Goal: Information Seeking & Learning: Learn about a topic

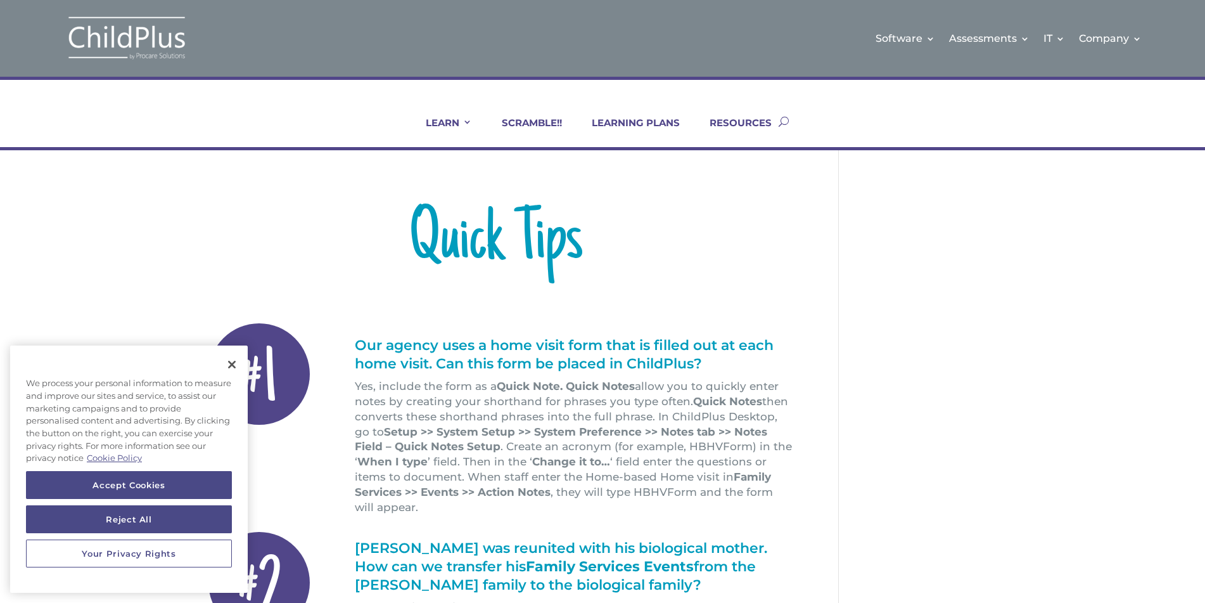
click at [181, 339] on div "Quick Tips #1 Our agency uses a home visit form that is filled out at each home…" at bounding box center [602, 592] width 1205 height 885
click at [169, 478] on button "Accept Cookies" at bounding box center [129, 485] width 206 height 28
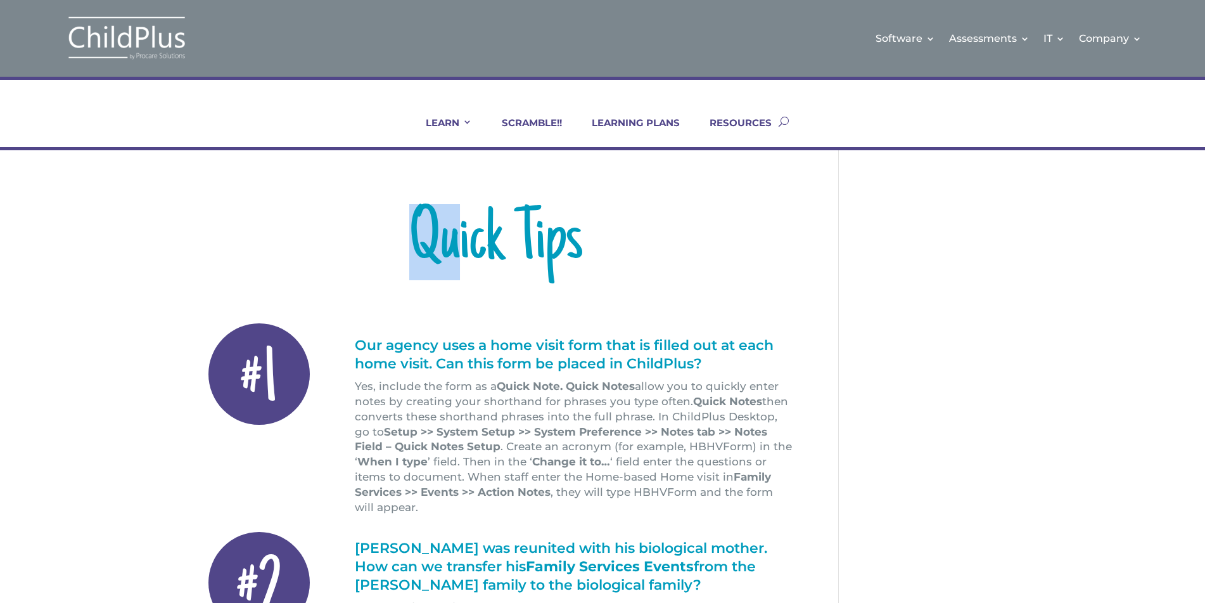
drag, startPoint x: 460, startPoint y: 245, endPoint x: 380, endPoint y: 260, distance: 81.2
click at [383, 260] on h1 "Quick Tips" at bounding box center [495, 245] width 597 height 82
click at [368, 252] on h1 "Quick Tips" at bounding box center [495, 245] width 597 height 82
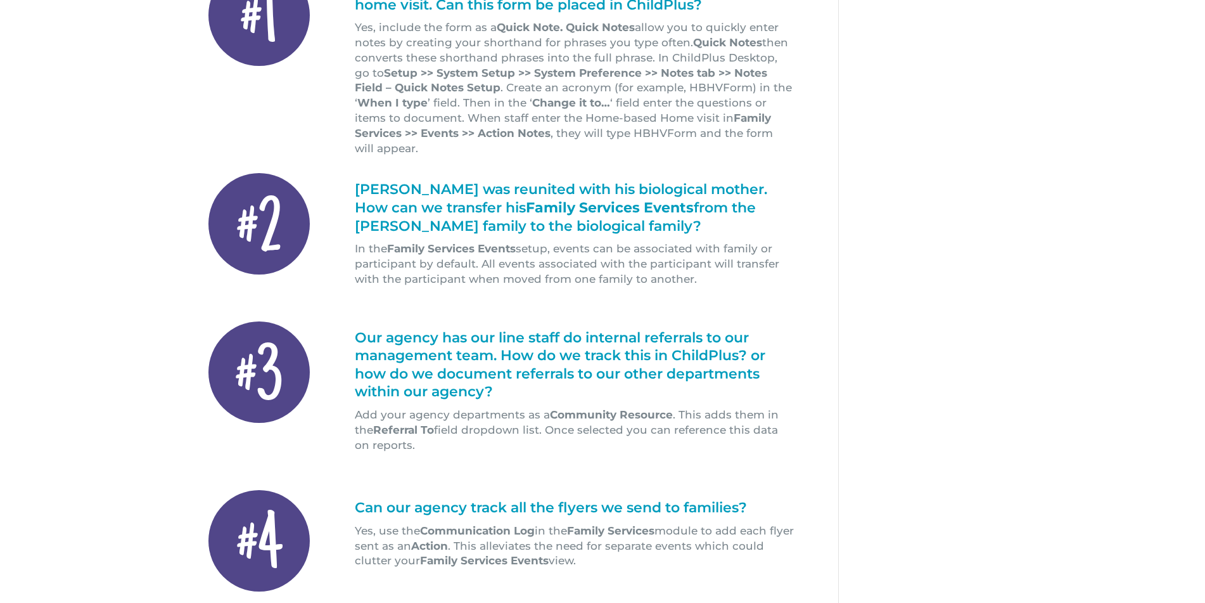
scroll to position [359, 0]
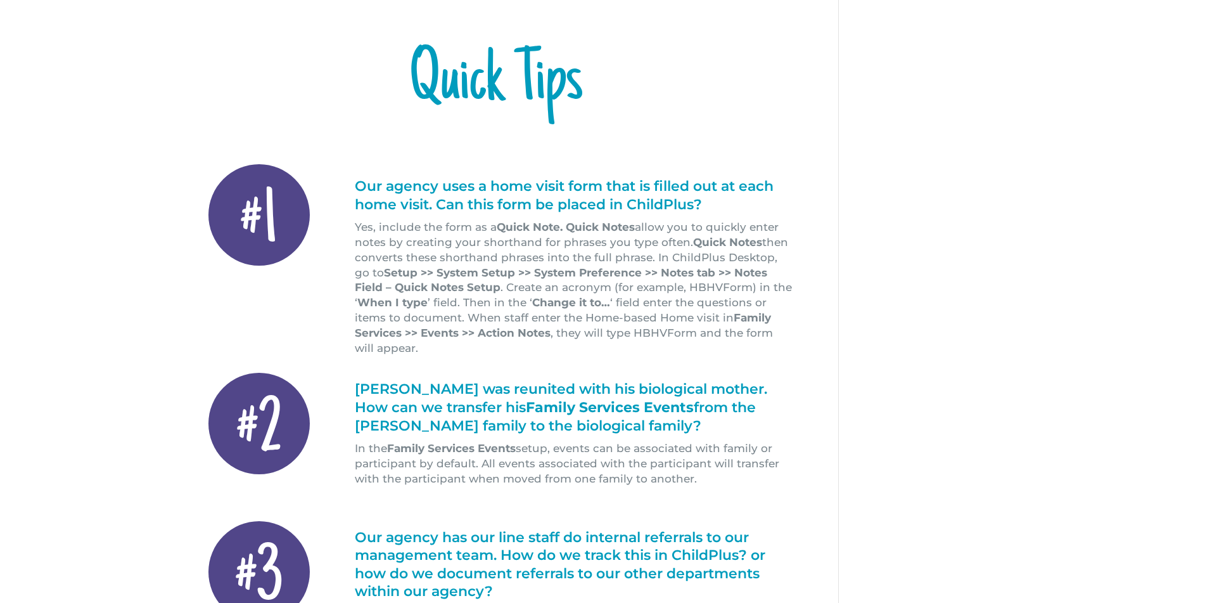
scroll to position [158, 0]
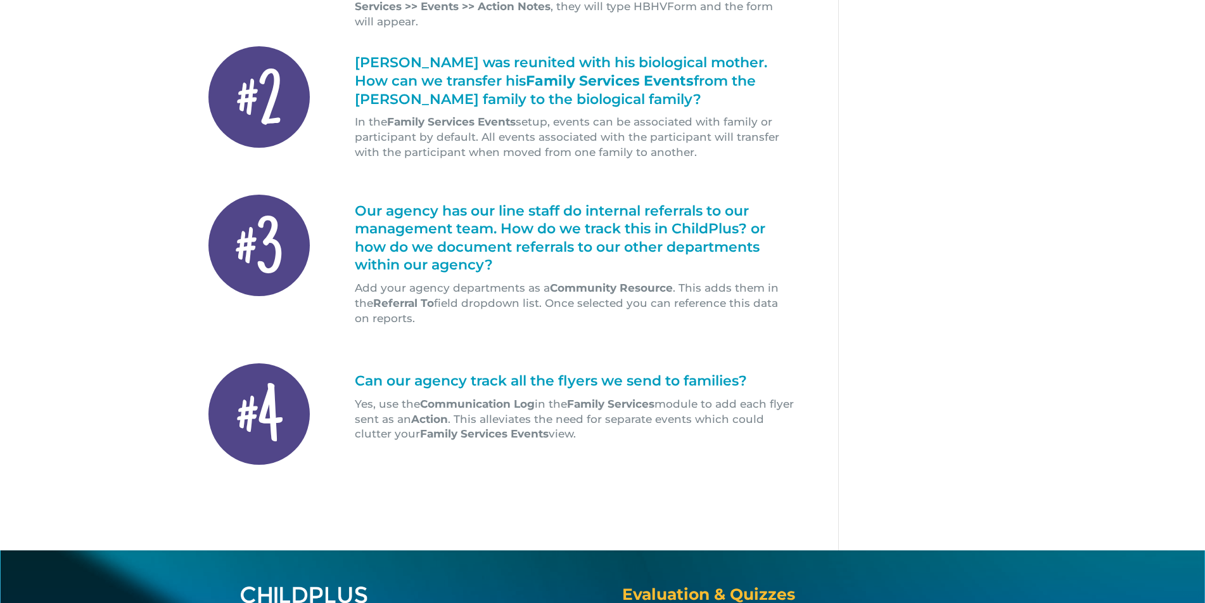
scroll to position [487, 0]
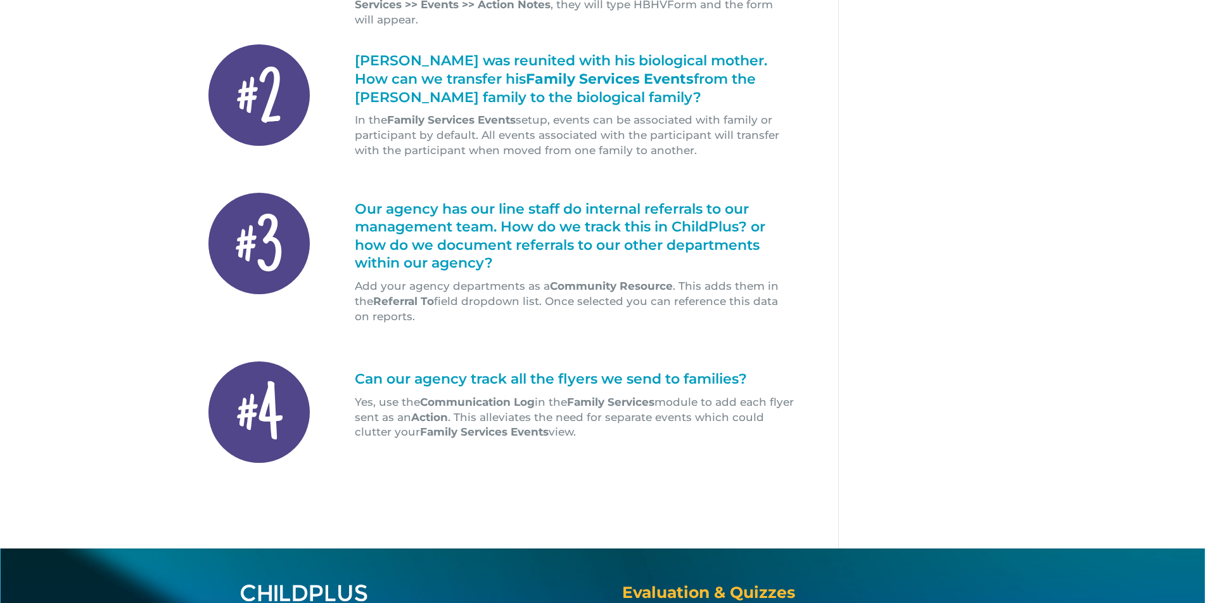
click at [371, 371] on h1 "Can our agency track all the flyers we send to families?" at bounding box center [575, 382] width 440 height 25
drag, startPoint x: 361, startPoint y: 364, endPoint x: 670, endPoint y: 366, distance: 309.9
click at [627, 370] on h1 "Can our agency track all the flyers we send to families?" at bounding box center [575, 382] width 440 height 25
click at [714, 370] on h1 "Can our agency track all the flyers we send to families?" at bounding box center [575, 382] width 440 height 25
click at [752, 370] on h1 "Can our agency track all the flyers we send to families?" at bounding box center [575, 382] width 440 height 25
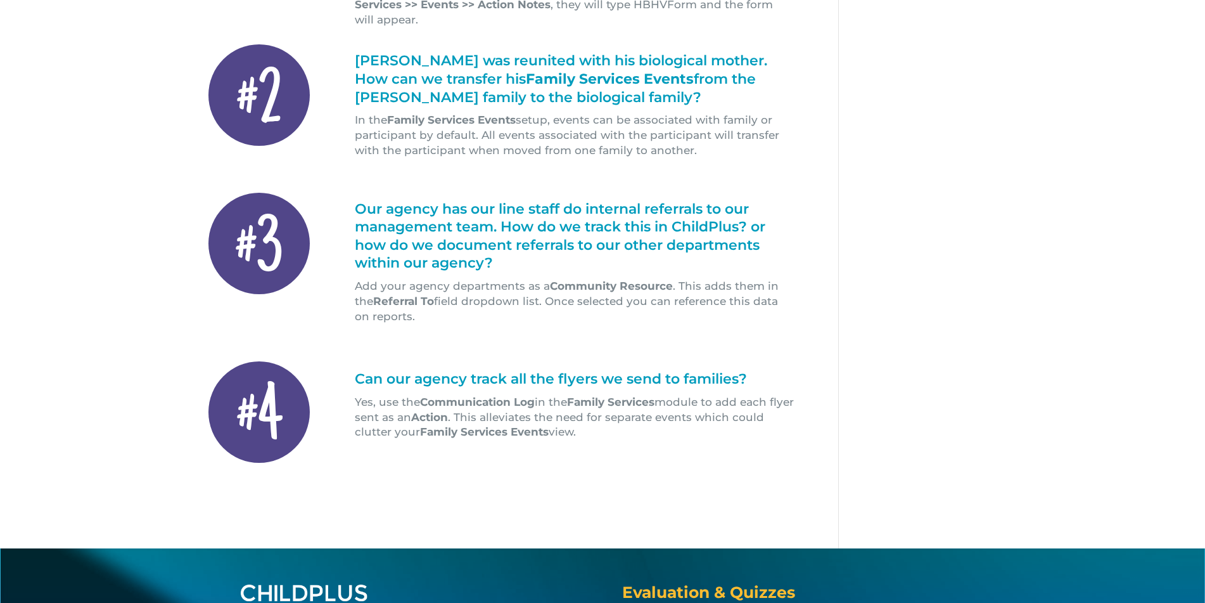
click at [744, 370] on h1 "Can our agency track all the flyers we send to families?" at bounding box center [575, 382] width 440 height 25
click at [359, 370] on h1 "Can our agency track all the flyers we send to families?" at bounding box center [575, 382] width 440 height 25
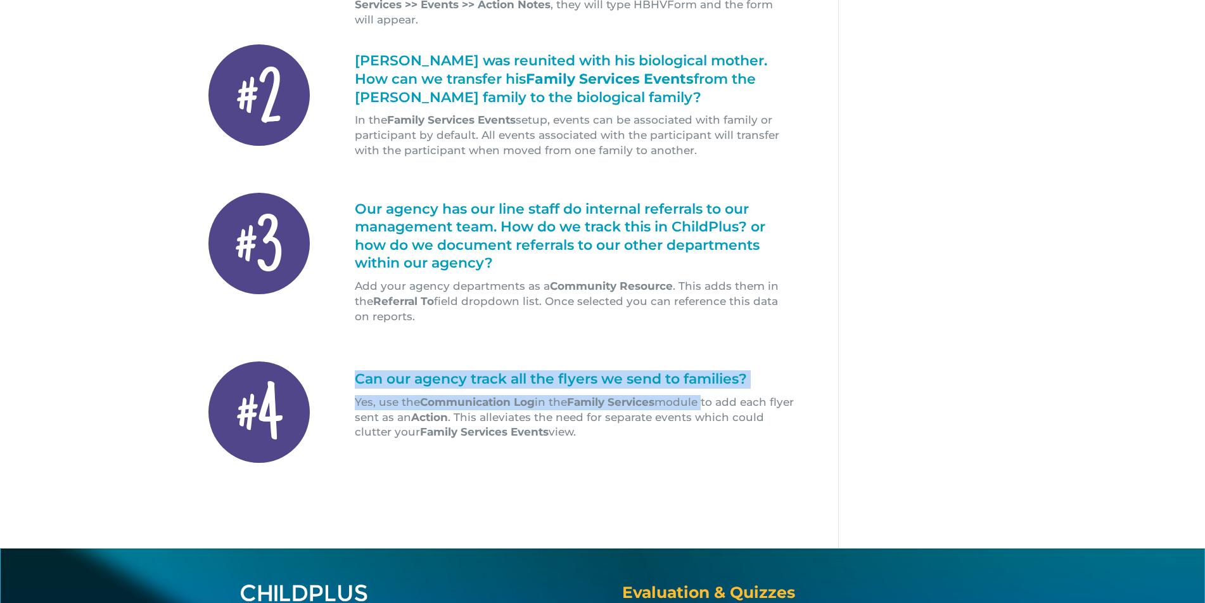
drag, startPoint x: 356, startPoint y: 362, endPoint x: 748, endPoint y: 386, distance: 392.4
click at [723, 390] on div "Can our agency track all the flyers we send to families? Yes, use the Communica…" at bounding box center [575, 405] width 440 height 70
click at [774, 376] on h1 "Can our agency track all the flyers we send to families?" at bounding box center [575, 382] width 440 height 25
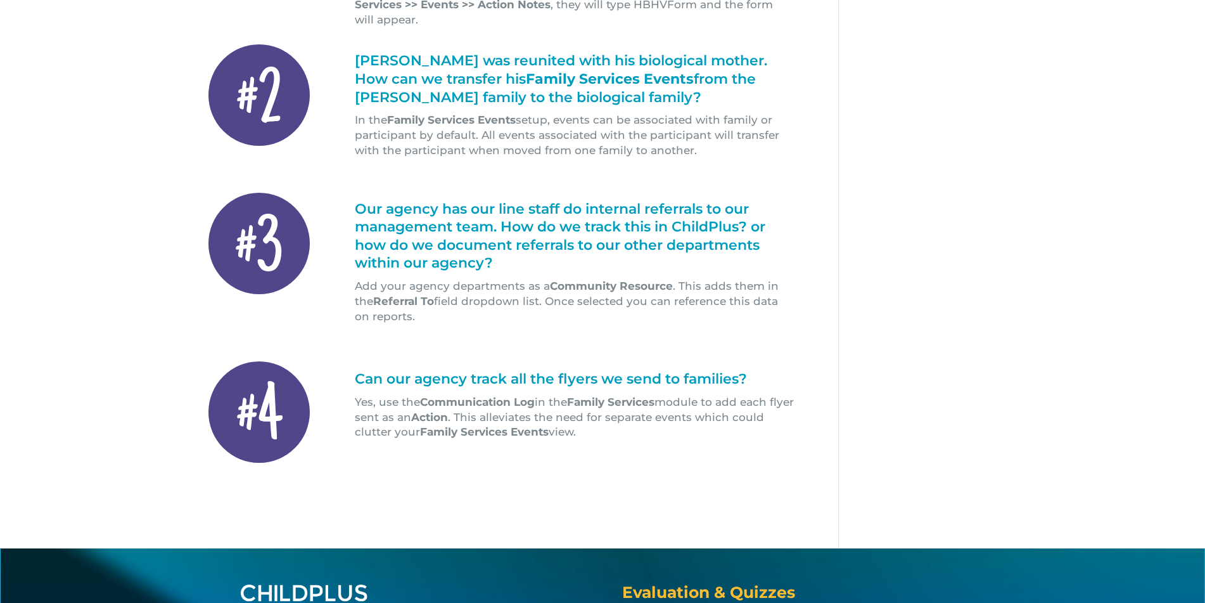
click at [751, 370] on h1 "Can our agency track all the flyers we send to families?" at bounding box center [575, 382] width 440 height 25
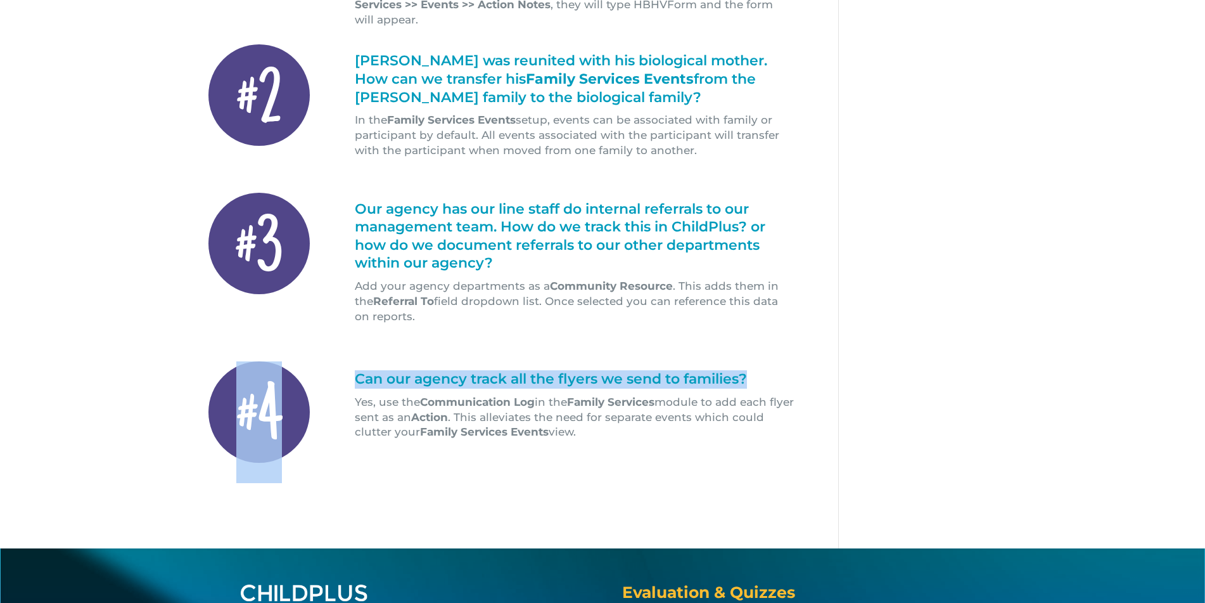
drag, startPoint x: 746, startPoint y: 364, endPoint x: 252, endPoint y: 343, distance: 494.7
click at [252, 343] on div "#4 Can our agency track all the flyers we send to families? Yes, use the Commun…" at bounding box center [495, 410] width 597 height 139
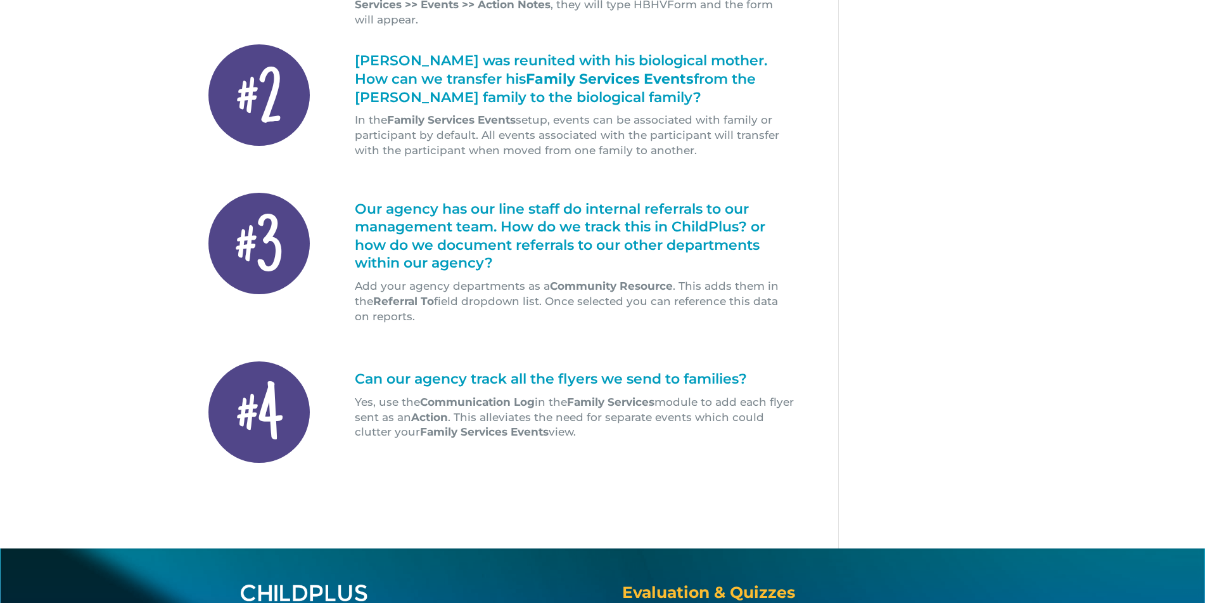
click at [354, 312] on div "#3 Our agency has our line staff do internal referrals to our management team. …" at bounding box center [495, 259] width 597 height 166
click at [395, 293] on p "Add your agency departments as a Community Resource . This adds them in the Ref…" at bounding box center [575, 301] width 440 height 45
click at [404, 309] on div "#3 Our agency has our line staff do internal referrals to our management team. …" at bounding box center [495, 259] width 597 height 166
click at [395, 302] on p "Add your agency departments as a Community Resource . This adds them in the Ref…" at bounding box center [575, 301] width 440 height 45
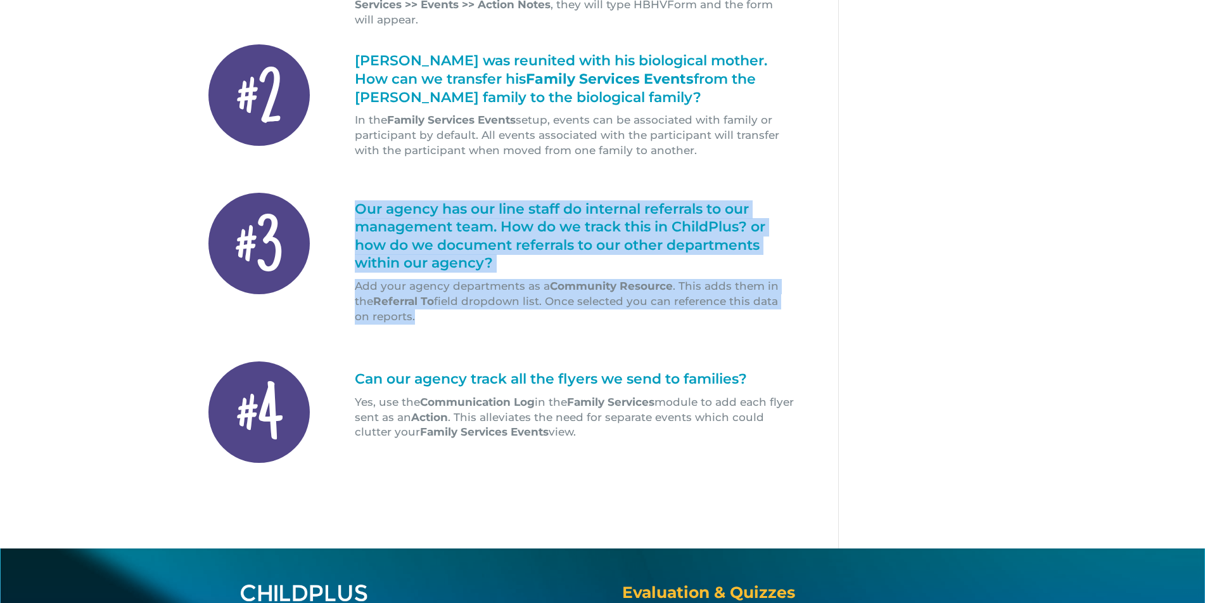
drag, startPoint x: 395, startPoint y: 302, endPoint x: 361, endPoint y: 193, distance: 114.9
click at [361, 200] on div "Our agency has our line staff do internal referrals to our management team. How…" at bounding box center [575, 262] width 440 height 124
click at [420, 279] on p "Add your agency departments as a Community Resource . This adds them in the Ref…" at bounding box center [575, 301] width 440 height 45
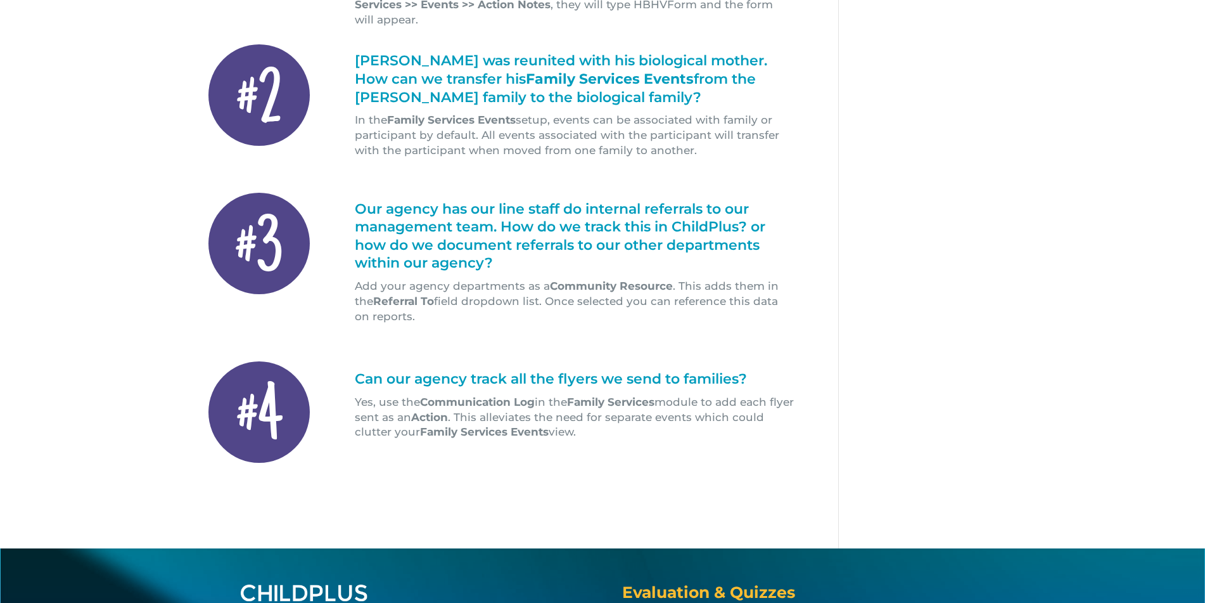
click at [501, 252] on h1 "Our agency has our line staff do internal referrals to our management team. How…" at bounding box center [575, 239] width 440 height 79
drag, startPoint x: 494, startPoint y: 245, endPoint x: 507, endPoint y: 247, distance: 13.4
click at [507, 247] on h1 "Our agency has our line staff do internal referrals to our management team. How…" at bounding box center [575, 239] width 440 height 79
drag, startPoint x: 494, startPoint y: 250, endPoint x: 488, endPoint y: 249, distance: 6.4
click at [488, 249] on h1 "Our agency has our line staff do internal referrals to our management team. How…" at bounding box center [575, 239] width 440 height 79
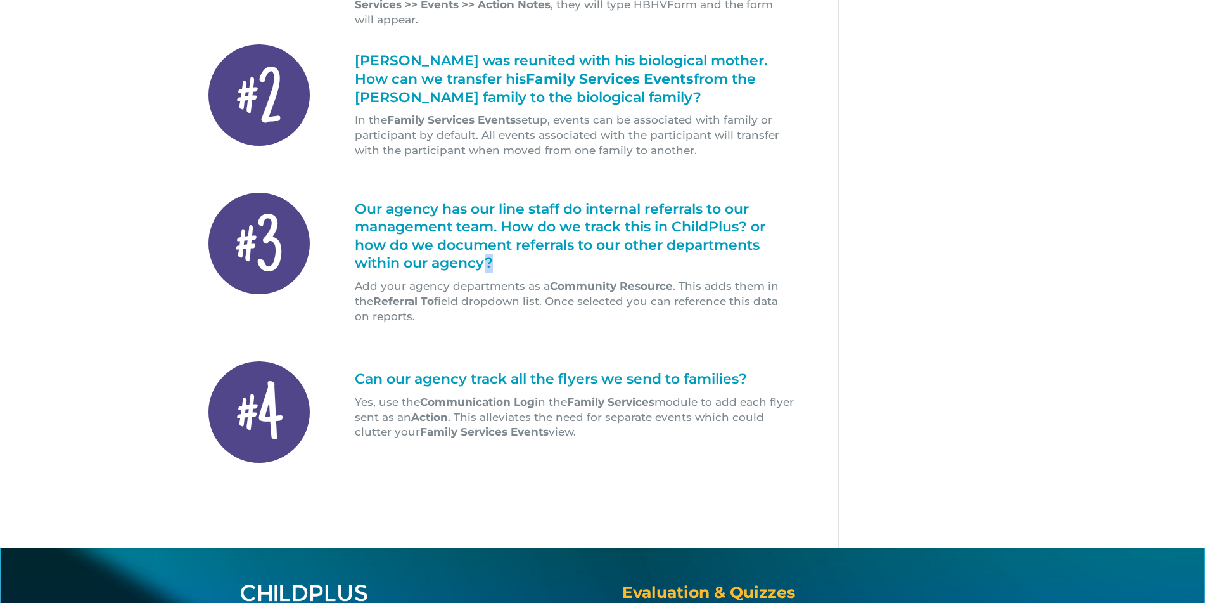
click at [496, 250] on h1 "Our agency has our line staff do internal referrals to our management team. How…" at bounding box center [575, 239] width 440 height 79
click at [356, 279] on p "Add your agency departments as a Community Resource . This adds them in the Ref…" at bounding box center [575, 301] width 440 height 45
click at [497, 319] on div "#3 Our agency has our line staff do internal referrals to our management team. …" at bounding box center [495, 259] width 597 height 166
click at [418, 304] on p "Add your agency departments as a Community Resource . This adds them in the Ref…" at bounding box center [575, 301] width 440 height 45
drag, startPoint x: 401, startPoint y: 300, endPoint x: 391, endPoint y: 298, distance: 9.7
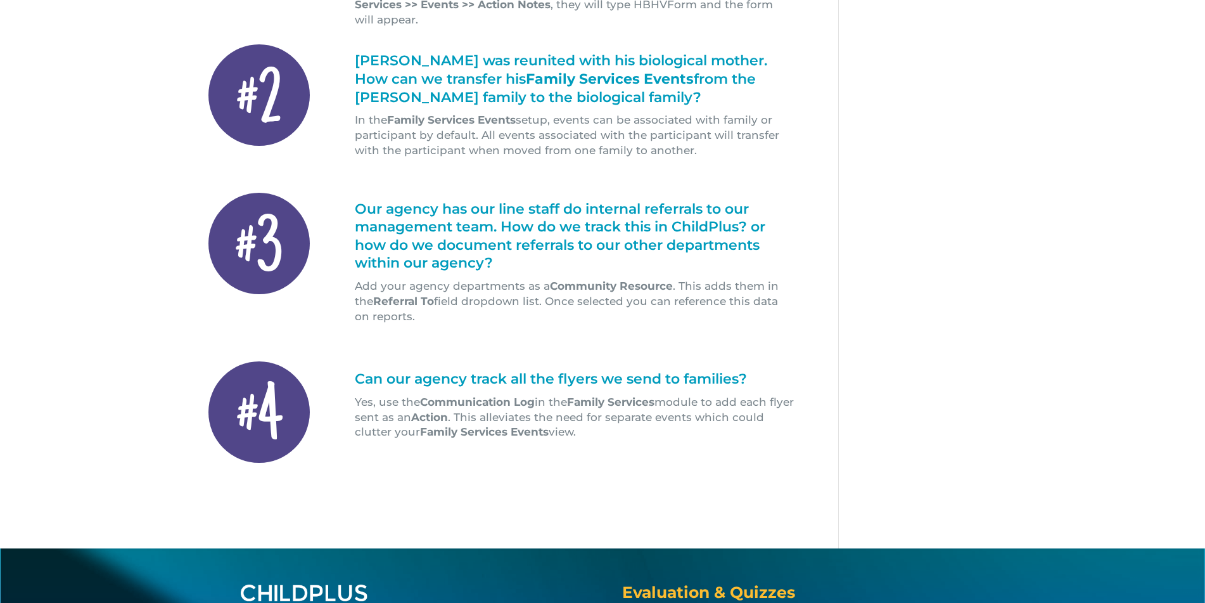
click at [391, 298] on p "Add your agency departments as a Community Resource . This adds them in the Ref…" at bounding box center [575, 301] width 440 height 45
click at [394, 293] on p "Add your agency departments as a Community Resource . This adds them in the Ref…" at bounding box center [575, 301] width 440 height 45
drag, startPoint x: 394, startPoint y: 297, endPoint x: 390, endPoint y: 304, distance: 7.9
click at [390, 304] on p "Add your agency departments as a Community Resource . This adds them in the Ref…" at bounding box center [575, 301] width 440 height 45
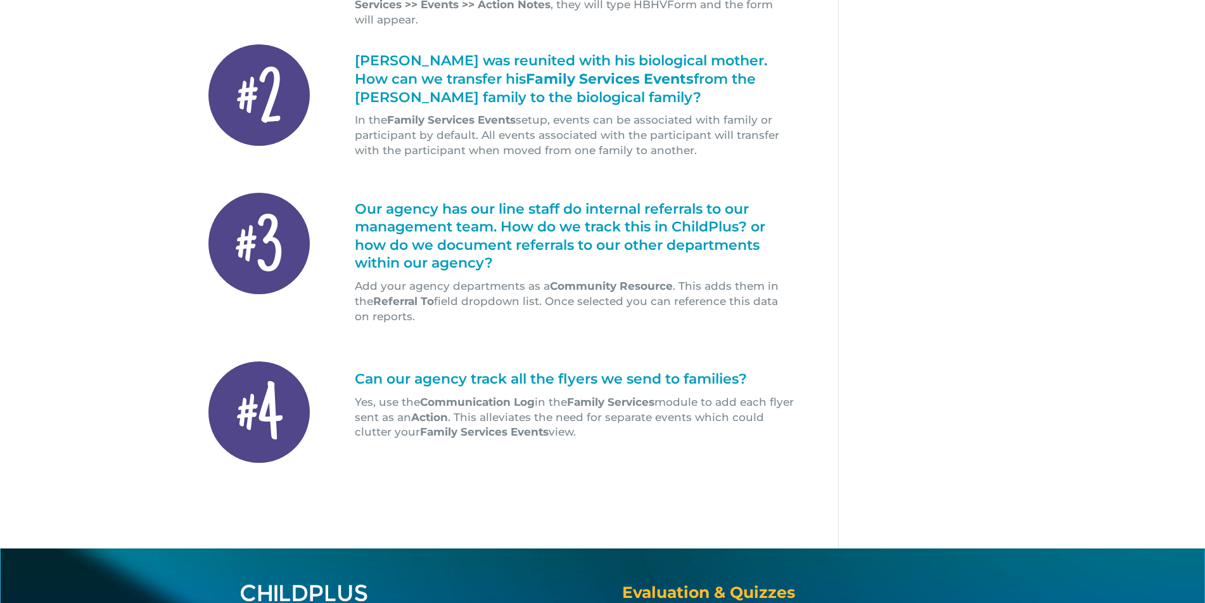
click at [406, 297] on p "Add your agency departments as a Community Resource . This adds them in the Ref…" at bounding box center [575, 301] width 440 height 45
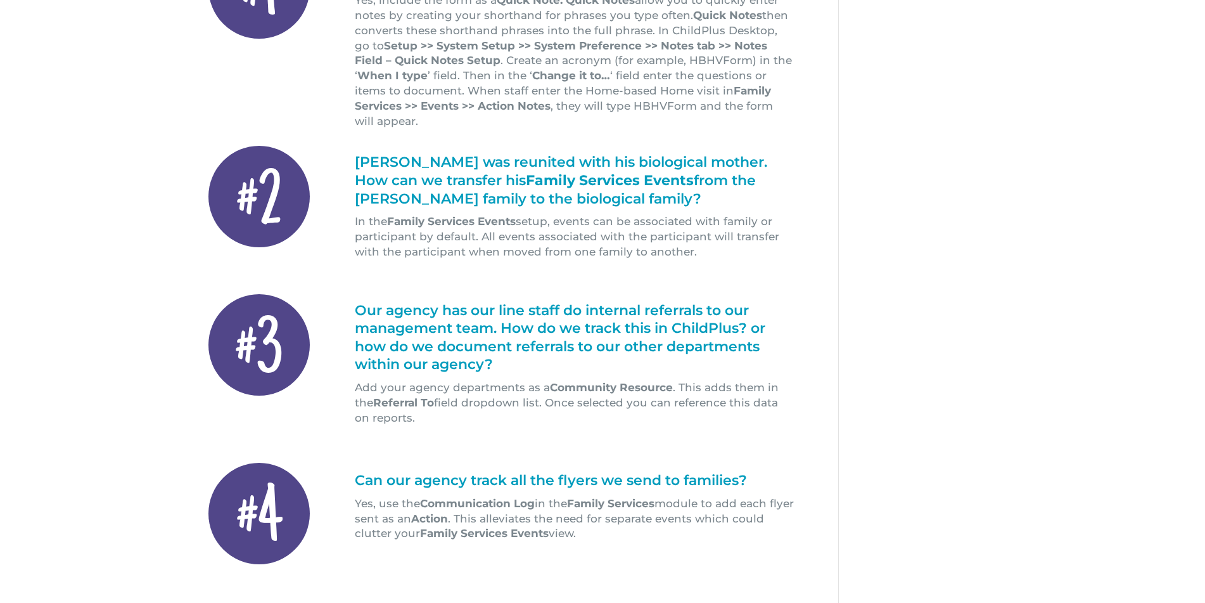
scroll to position [385, 0]
click at [142, 274] on div "Quick Tips #1 Our agency uses a home visit form that is filled out at each home…" at bounding box center [602, 208] width 1205 height 885
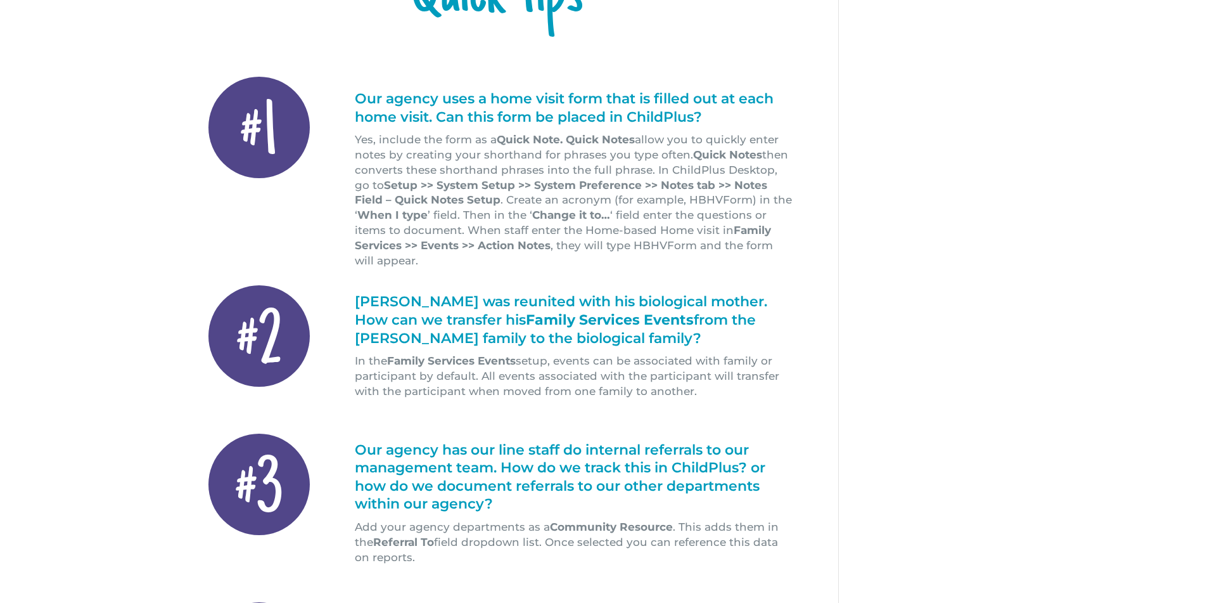
scroll to position [231, 0]
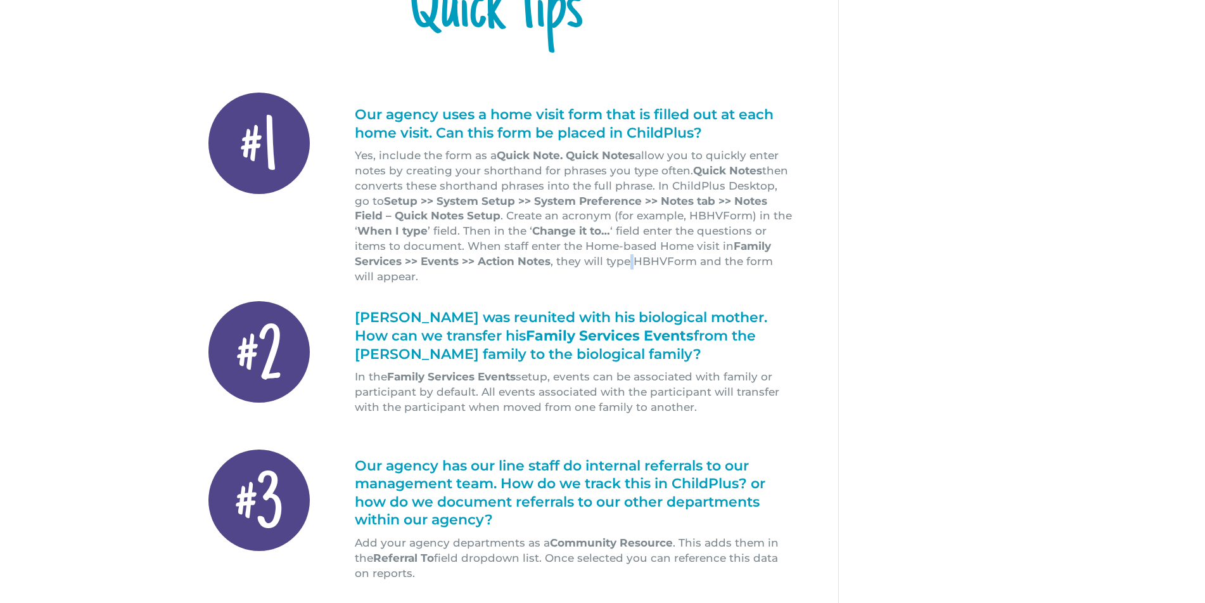
drag, startPoint x: 561, startPoint y: 260, endPoint x: 568, endPoint y: 261, distance: 6.5
click at [568, 261] on p "Yes, include the form as a Quick Note. Quick Notes allow you to quickly enter n…" at bounding box center [575, 216] width 440 height 136
drag, startPoint x: 625, startPoint y: 258, endPoint x: 633, endPoint y: 260, distance: 7.8
click at [633, 260] on p "Yes, include the form as a Quick Note. Quick Notes allow you to quickly enter n…" at bounding box center [575, 216] width 440 height 136
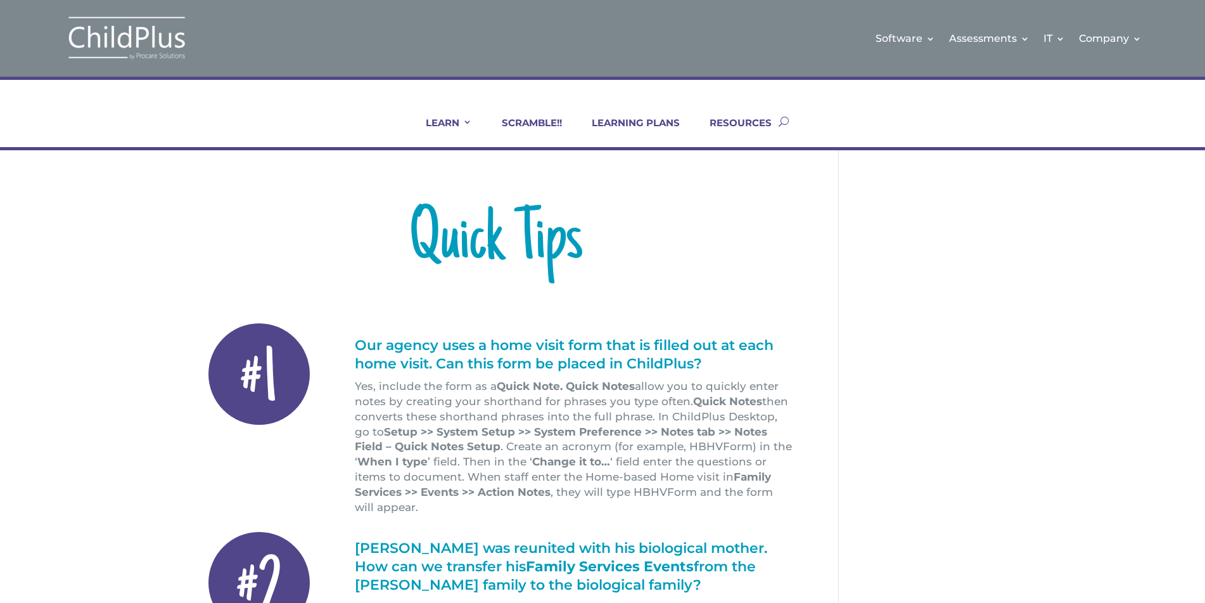
click at [783, 251] on h1 "Quick Tips" at bounding box center [495, 245] width 597 height 82
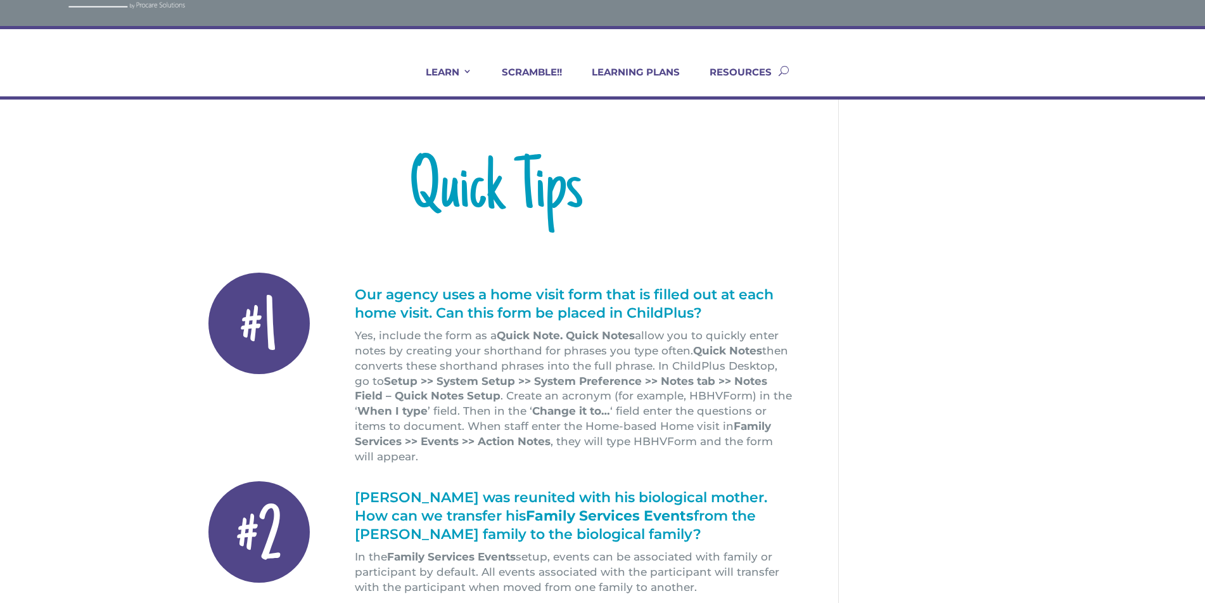
scroll to position [51, 0]
drag, startPoint x: 561, startPoint y: 335, endPoint x: 573, endPoint y: 338, distance: 11.8
click at [573, 338] on strong "Quick Note. Quick Notes" at bounding box center [566, 334] width 138 height 13
click at [566, 334] on strong "Quick Note. Quick Notes" at bounding box center [566, 334] width 138 height 13
click at [568, 337] on strong "Quick Note. Quick Notes" at bounding box center [566, 334] width 138 height 13
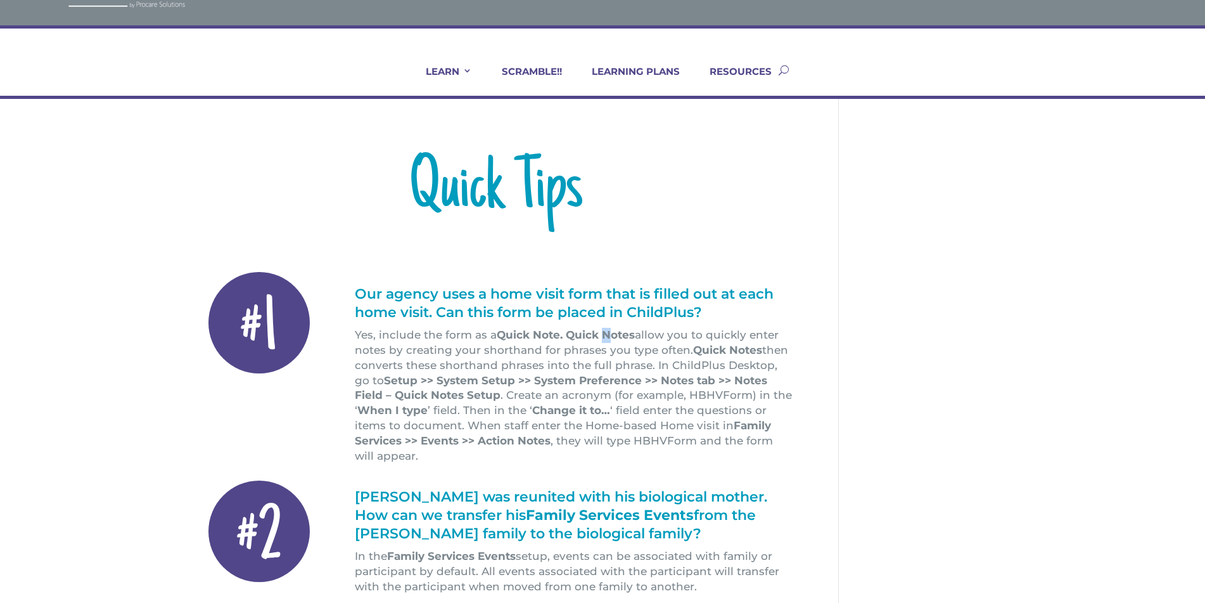
click at [603, 335] on strong "Quick Note. Quick Notes" at bounding box center [566, 334] width 138 height 13
drag, startPoint x: 634, startPoint y: 333, endPoint x: 640, endPoint y: 335, distance: 6.6
click at [640, 335] on p "Yes, include the form as a Quick Note. Quick Notes allow you to quickly enter n…" at bounding box center [575, 396] width 440 height 136
click at [513, 344] on p "Yes, include the form as a Quick Note. Quick Notes allow you to quickly enter n…" at bounding box center [575, 396] width 440 height 136
